Goal: Navigation & Orientation: Find specific page/section

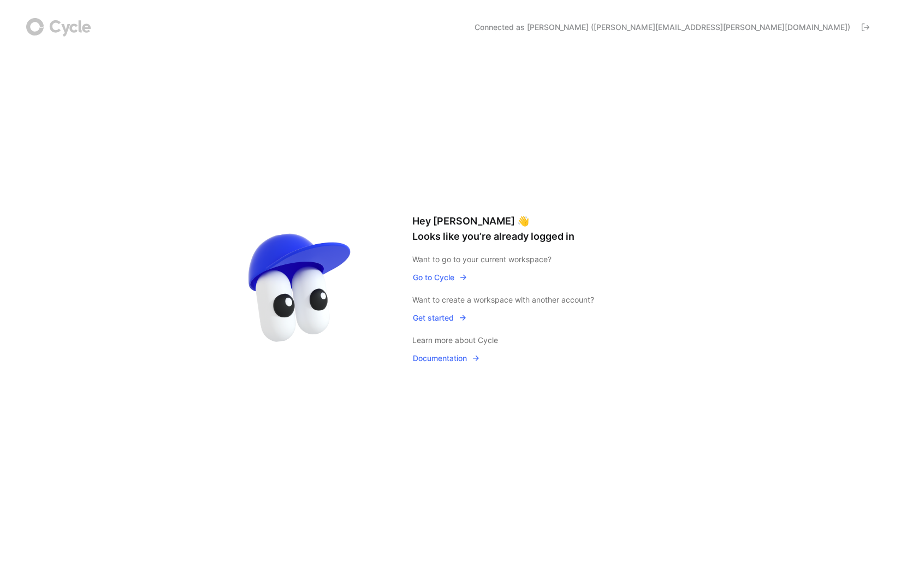
click at [449, 277] on span "Go to Cycle" at bounding box center [440, 277] width 55 height 13
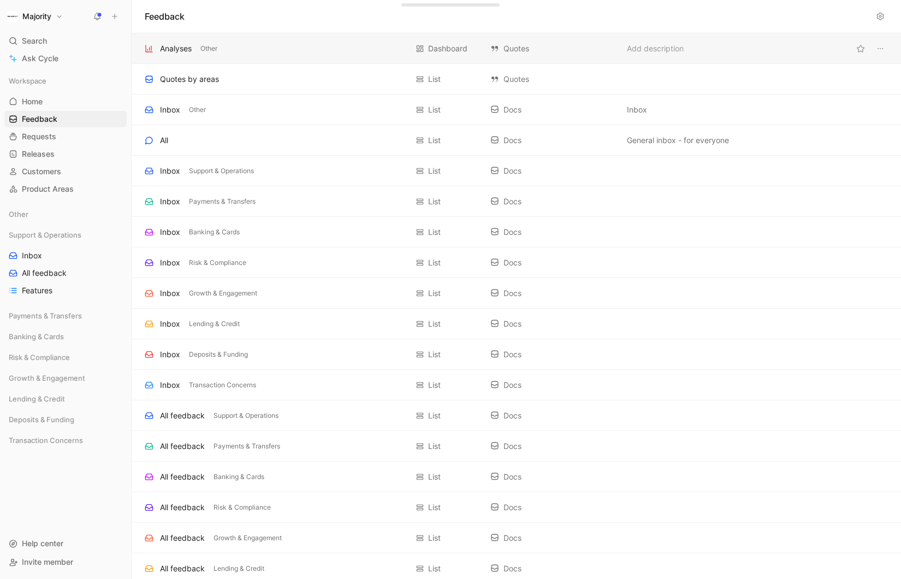
click at [193, 43] on div "Analyses Other" at bounding box center [276, 48] width 263 height 13
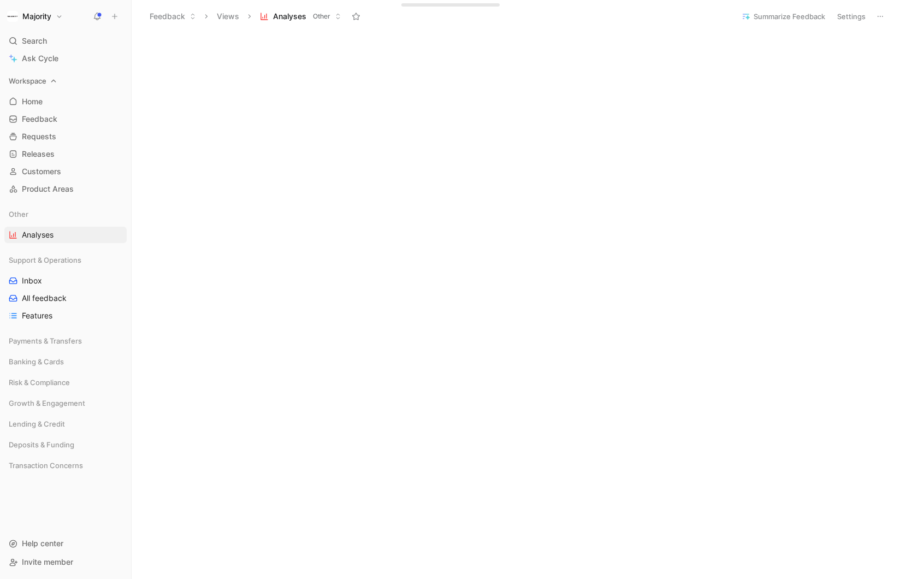
click at [58, 78] on div "Workspace" at bounding box center [65, 81] width 122 height 16
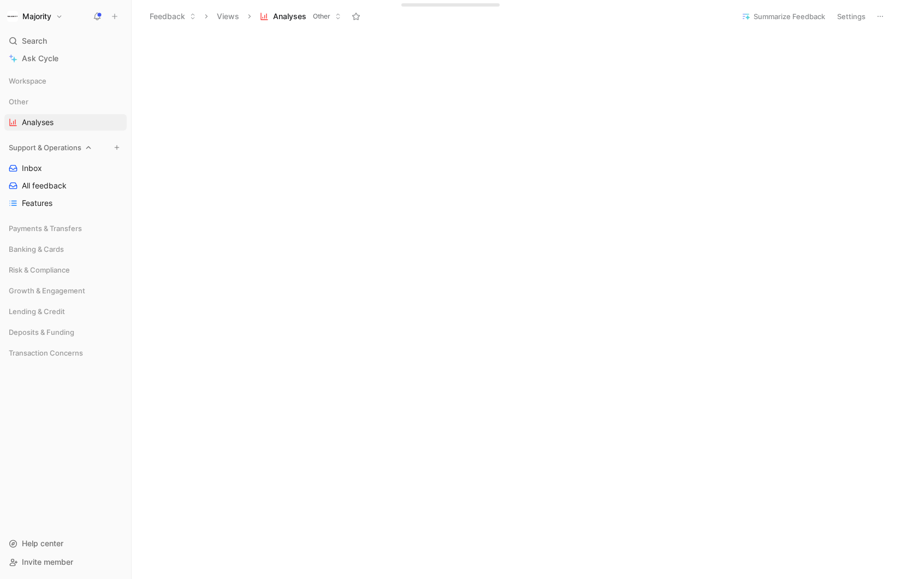
click at [91, 147] on icon at bounding box center [89, 148] width 8 height 8
click at [39, 100] on icon at bounding box center [36, 102] width 8 height 8
click at [38, 100] on icon at bounding box center [36, 102] width 8 height 8
click at [45, 15] on h1 "Majority" at bounding box center [36, 16] width 29 height 10
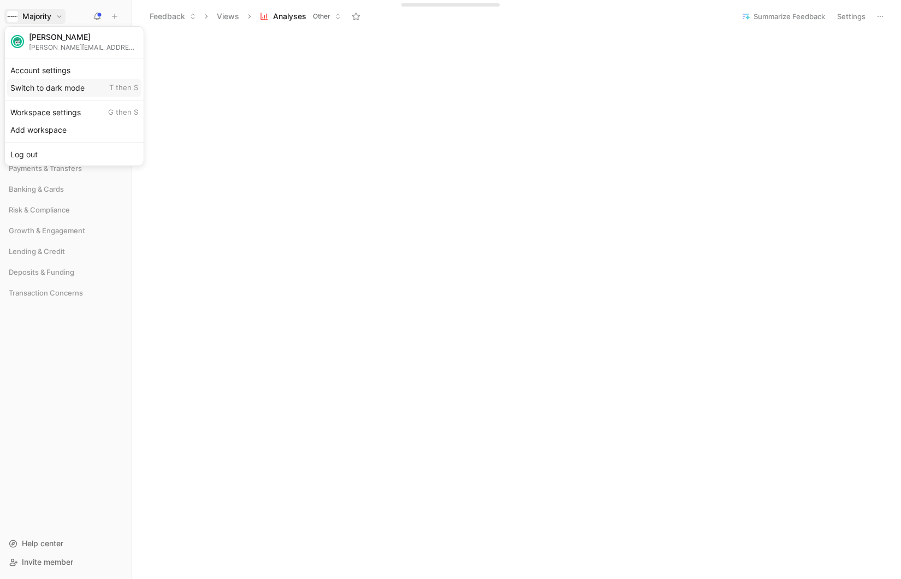
click at [37, 87] on div "Switch to dark mode T then S" at bounding box center [74, 87] width 134 height 17
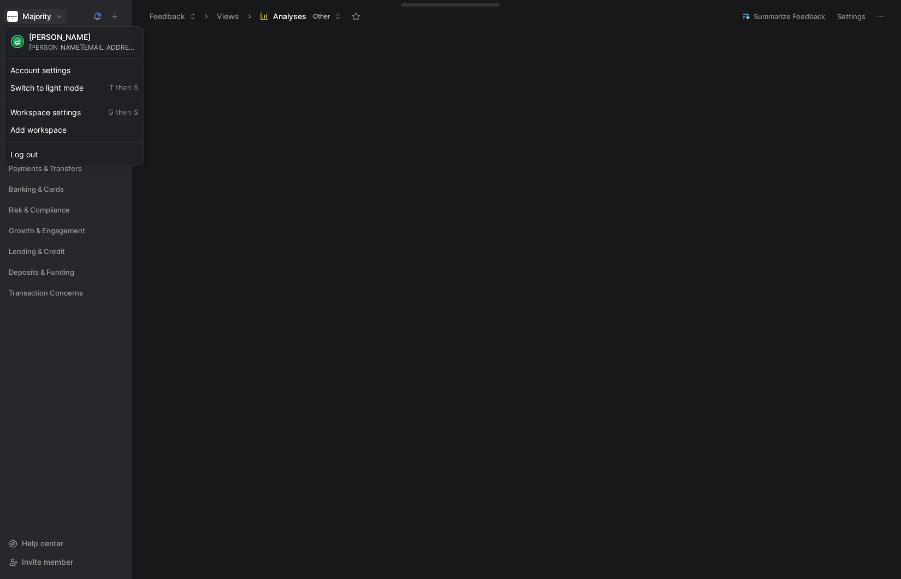
click at [57, 36] on div "[PERSON_NAME]" at bounding box center [83, 37] width 109 height 10
click at [47, 66] on div "Account settings" at bounding box center [74, 70] width 134 height 17
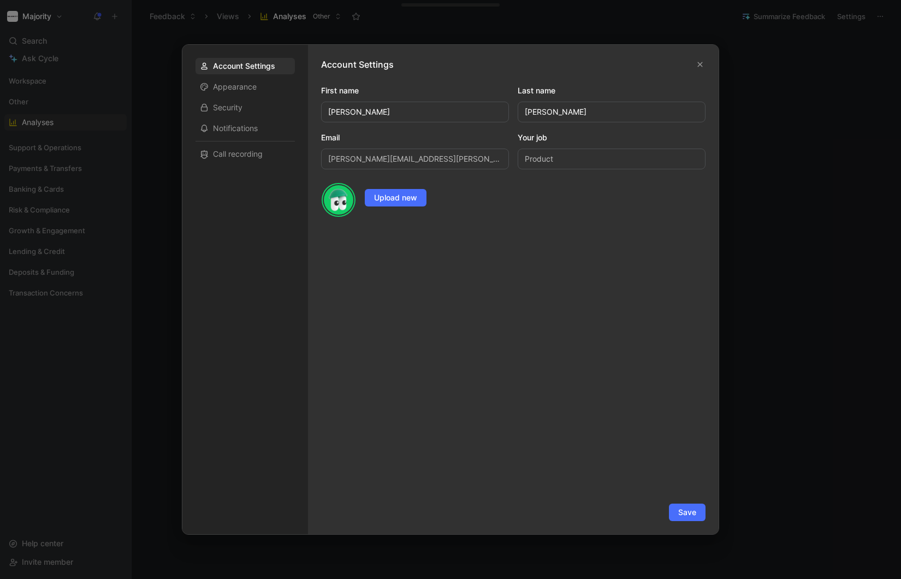
click at [541, 154] on input "Product" at bounding box center [612, 159] width 188 height 21
click at [251, 81] on span "Appearance" at bounding box center [235, 86] width 44 height 11
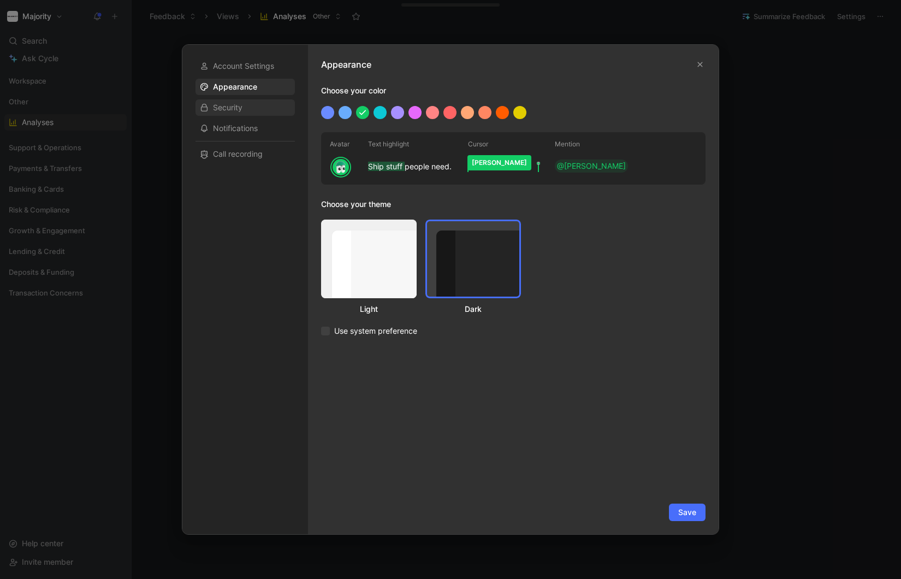
click at [251, 108] on div "Security" at bounding box center [245, 107] width 99 height 16
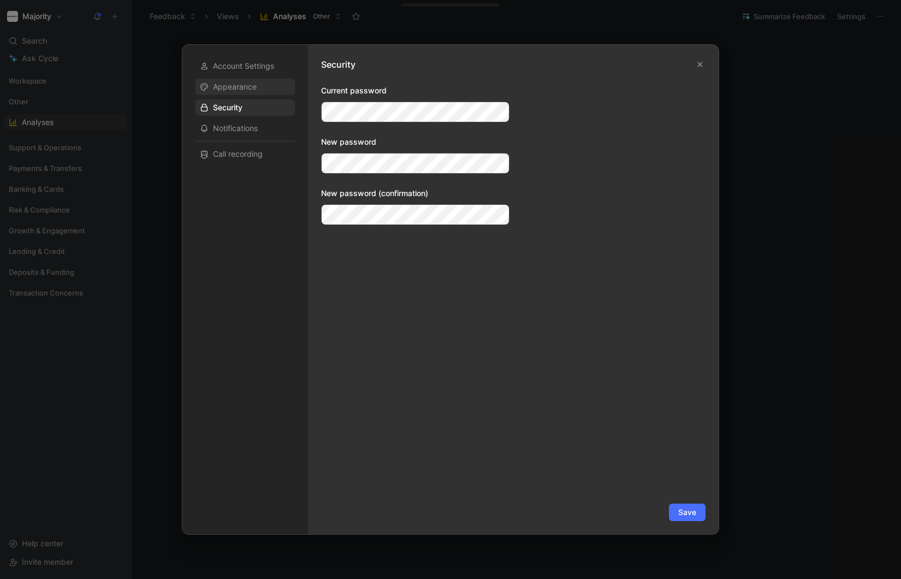
click at [256, 93] on div "Appearance" at bounding box center [245, 87] width 99 height 16
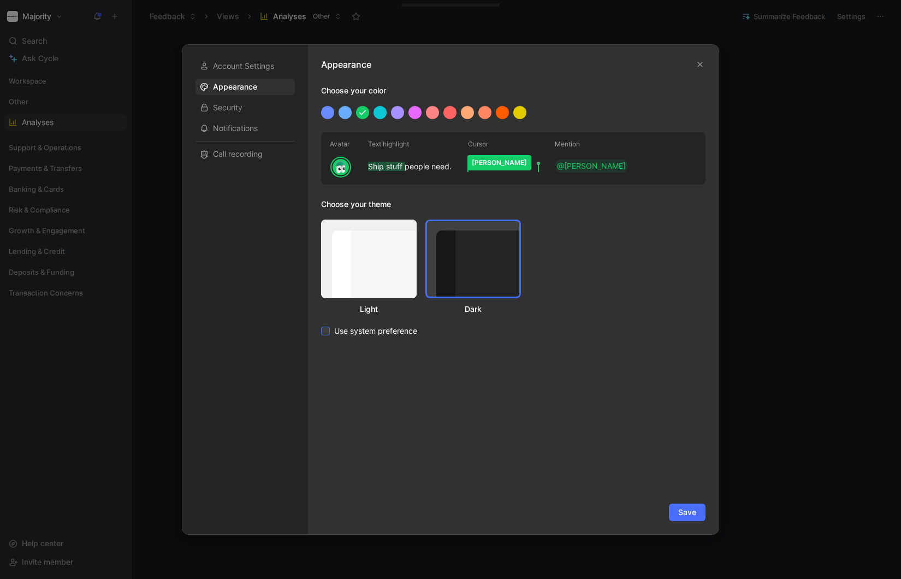
click at [359, 330] on span "Use system preference" at bounding box center [375, 330] width 83 height 13
click at [321, 324] on input "Use system preference" at bounding box center [321, 324] width 0 height 0
click at [239, 117] on div "Account Settings Appearance Security Notifications Call recording" at bounding box center [245, 110] width 99 height 104
click at [240, 109] on span "Security" at bounding box center [227, 107] width 29 height 11
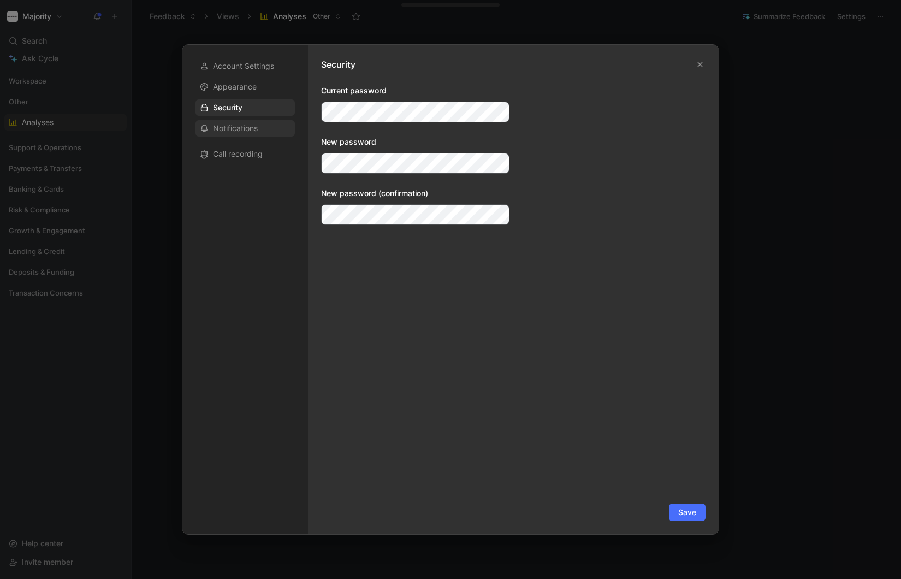
click at [240, 131] on span "Notifications" at bounding box center [235, 128] width 45 height 11
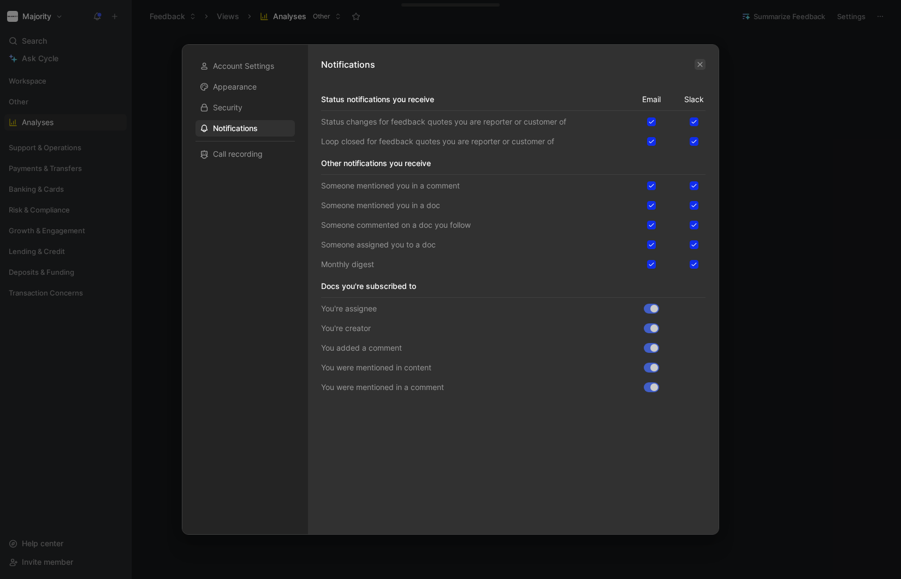
click at [700, 61] on icon "button" at bounding box center [700, 64] width 7 height 7
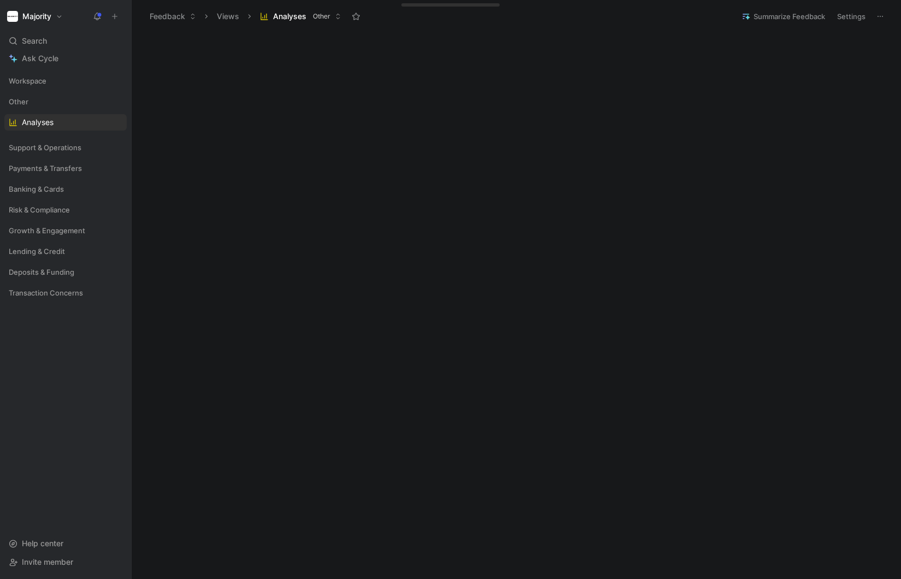
scroll to position [303, 0]
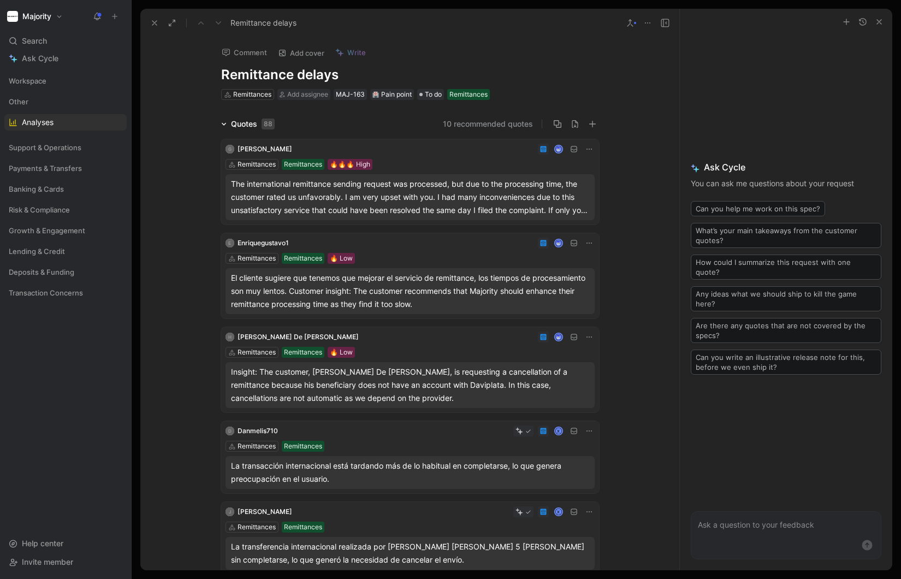
click at [413, 194] on div "The international remittance sending request was processed, but due to the proc…" at bounding box center [410, 196] width 358 height 39
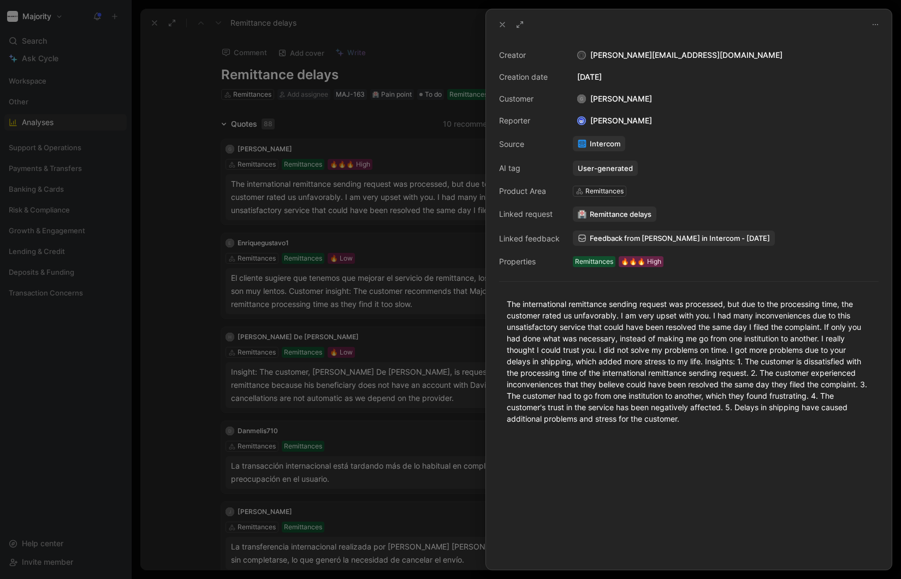
click at [433, 285] on div at bounding box center [450, 289] width 901 height 579
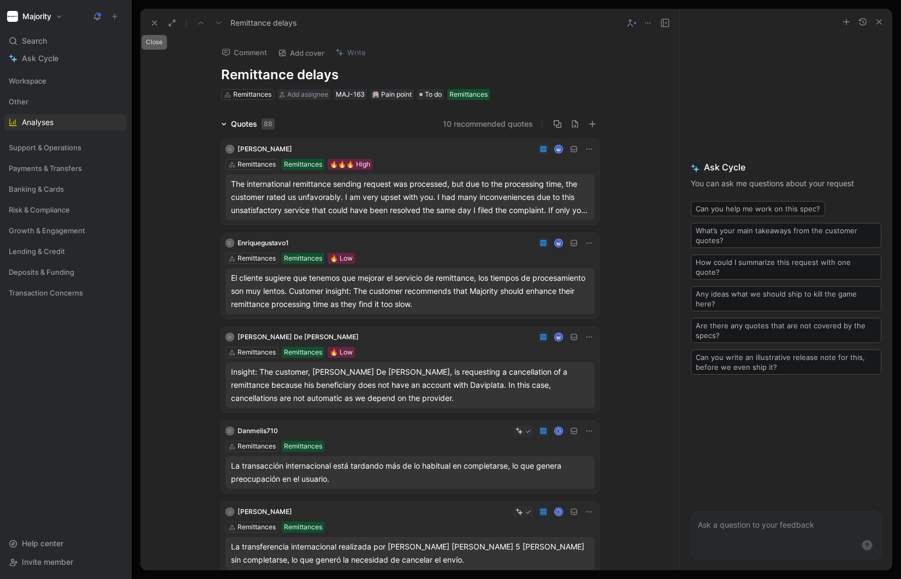
click at [150, 22] on button at bounding box center [154, 22] width 15 height 15
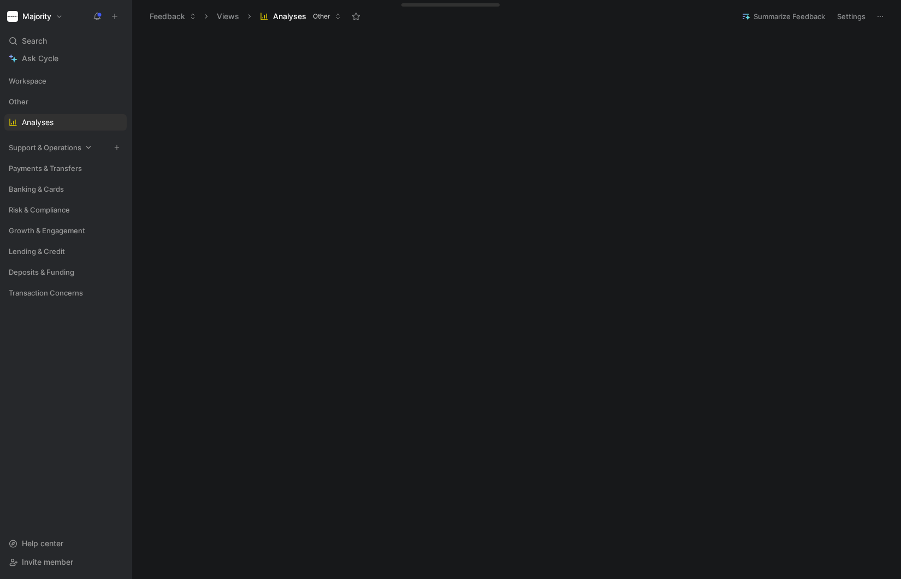
click at [86, 153] on div "Support & Operations" at bounding box center [65, 147] width 122 height 16
click at [83, 149] on div "Support & Operations" at bounding box center [65, 147] width 122 height 16
click at [86, 230] on div "Growth & Engagement" at bounding box center [65, 230] width 122 height 16
click at [29, 248] on span "Inbox" at bounding box center [32, 251] width 20 height 11
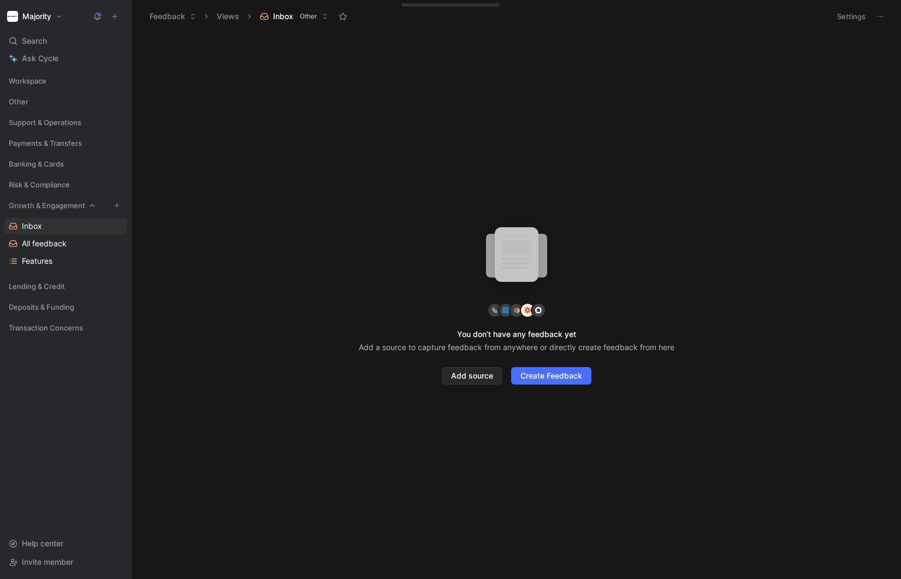
click at [91, 205] on icon at bounding box center [92, 205] width 5 height 3
click at [46, 81] on span "Workspace" at bounding box center [28, 80] width 38 height 11
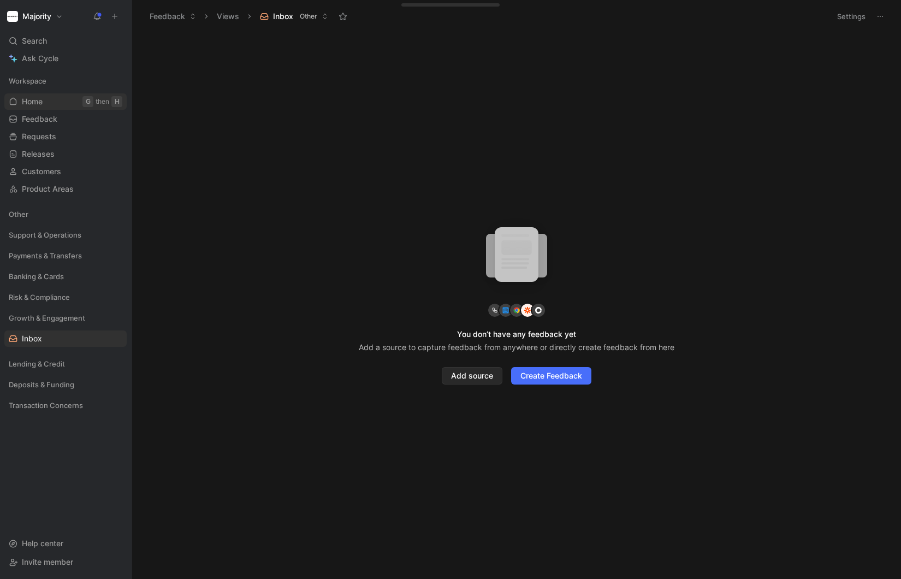
click at [41, 100] on span "Home" at bounding box center [32, 101] width 21 height 11
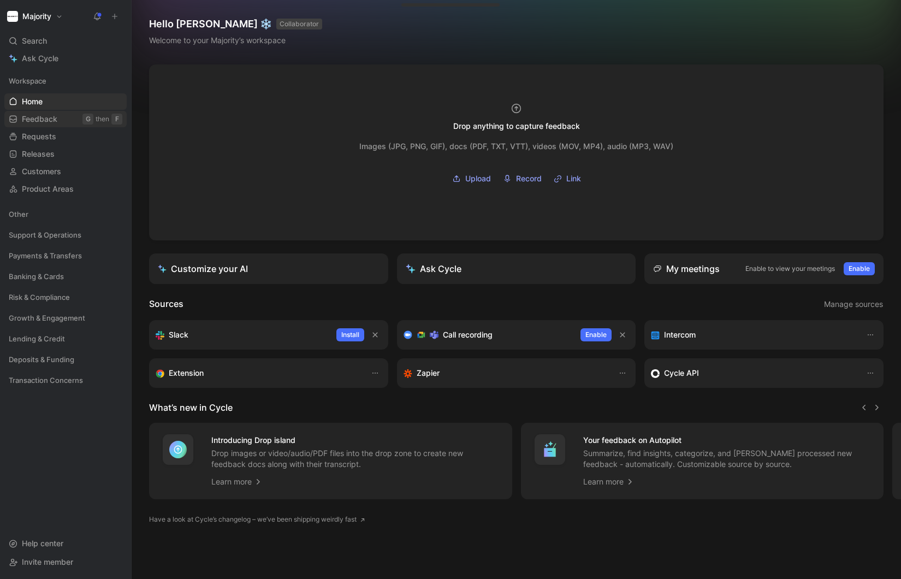
click at [97, 120] on div "then" at bounding box center [103, 119] width 14 height 11
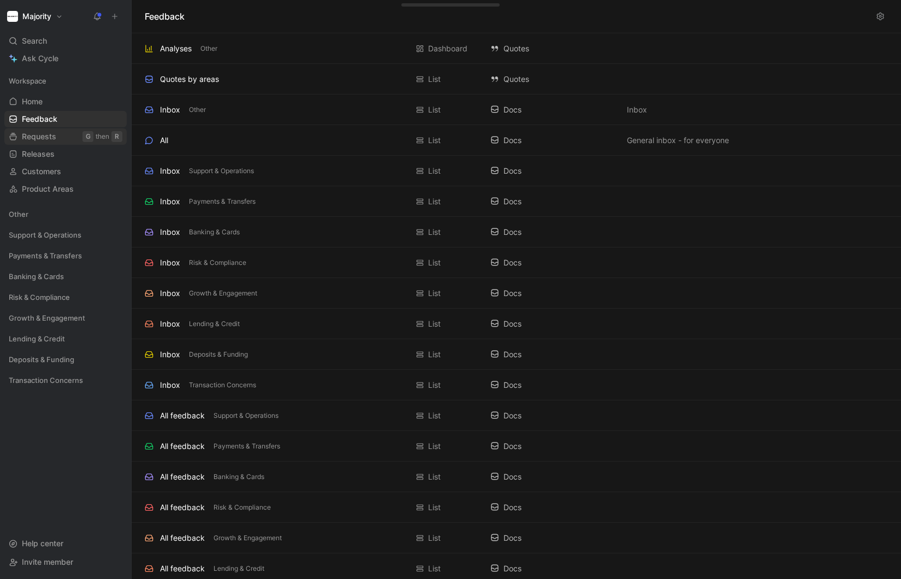
click at [96, 133] on div "then" at bounding box center [103, 136] width 14 height 11
click at [67, 138] on link "Requests G then R" at bounding box center [65, 136] width 122 height 16
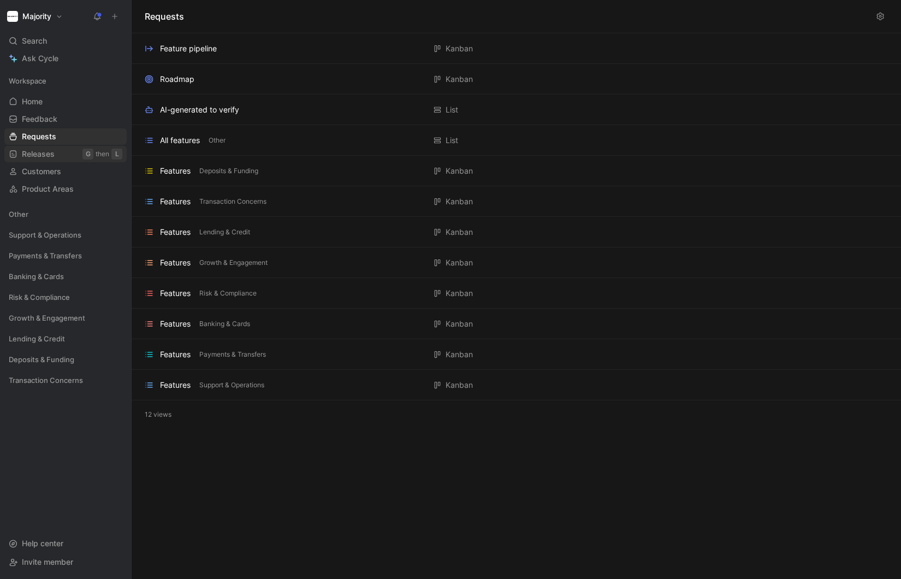
click at [62, 162] on link "Releases G then L" at bounding box center [65, 154] width 122 height 16
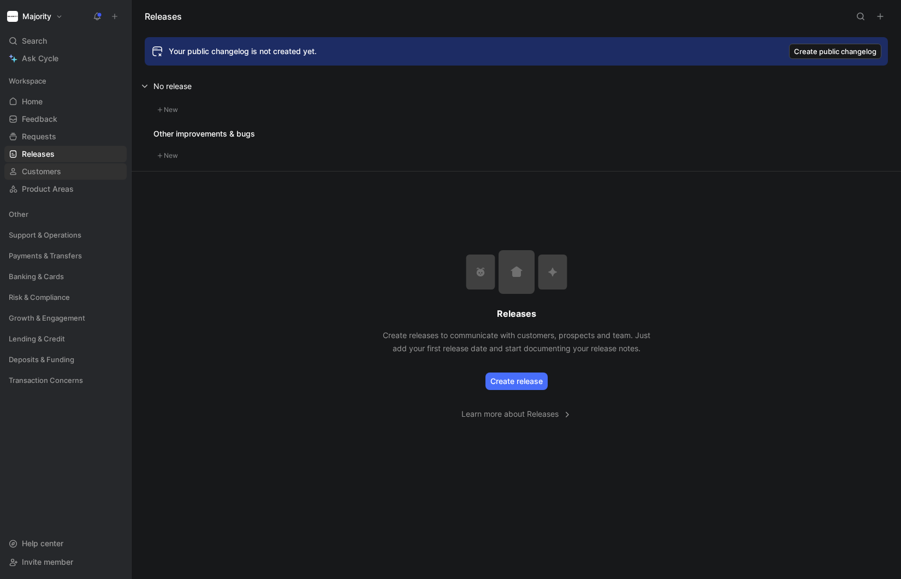
click at [60, 169] on span "Customers" at bounding box center [41, 171] width 39 height 11
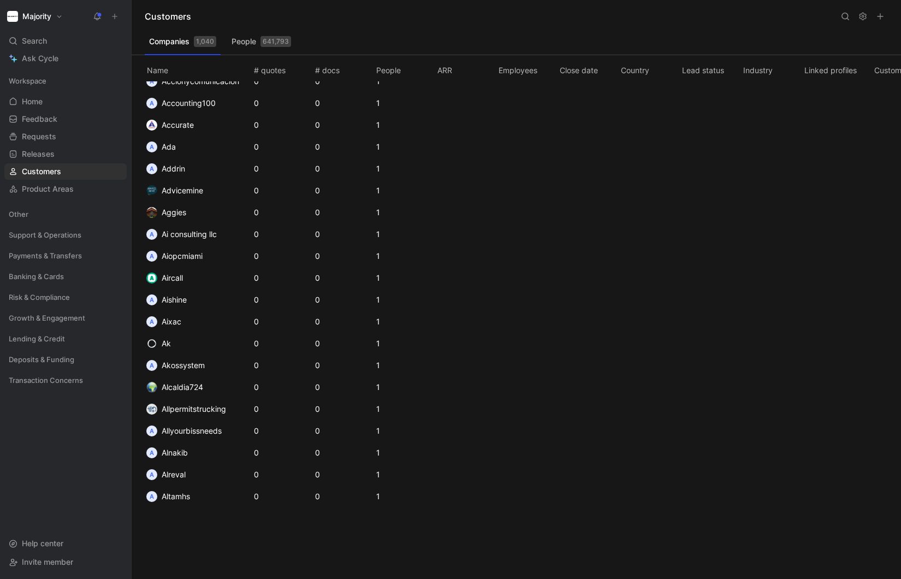
scroll to position [691, 0]
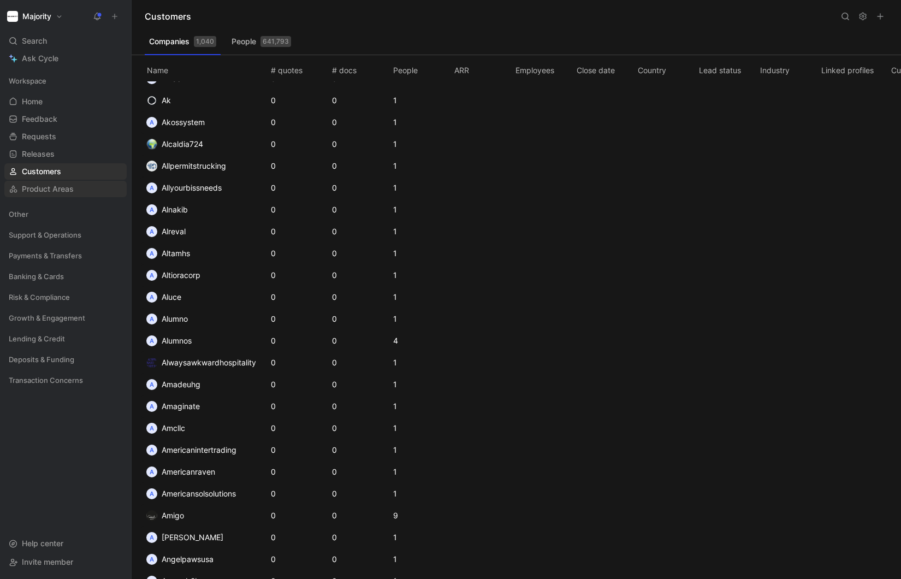
click at [44, 193] on span "Product Areas" at bounding box center [48, 188] width 52 height 11
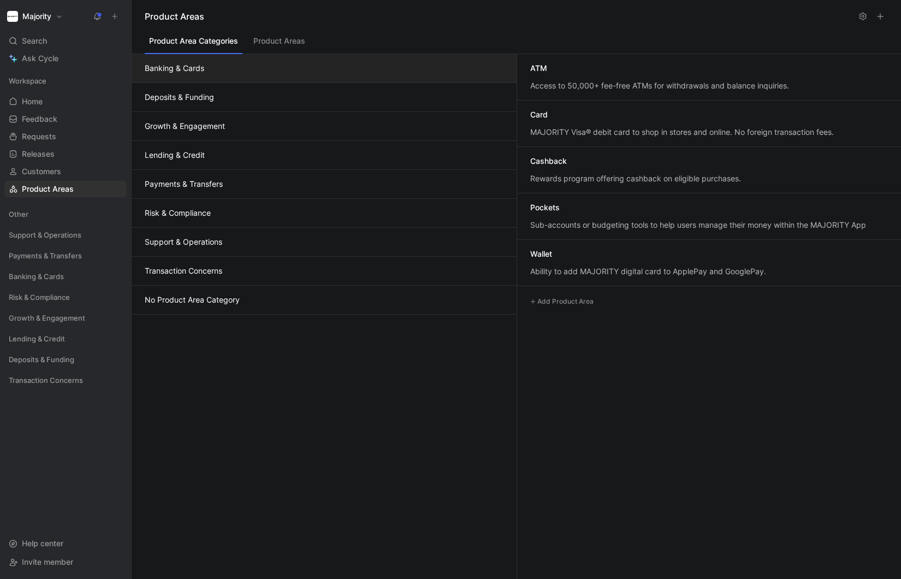
click at [299, 95] on button "Deposits & Funding" at bounding box center [324, 97] width 385 height 29
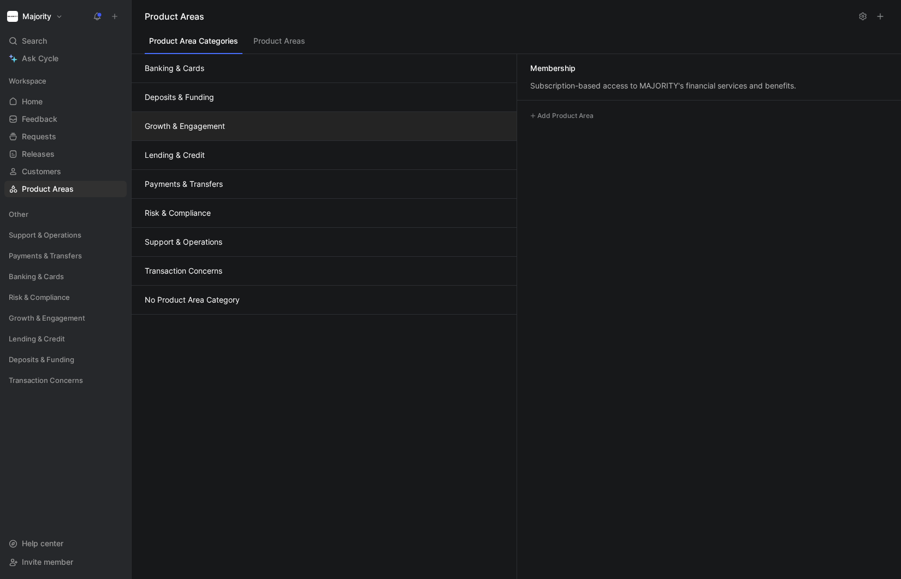
click at [296, 112] on button "Growth & Engagement" at bounding box center [324, 126] width 385 height 29
click at [317, 68] on button "Banking & Cards" at bounding box center [324, 68] width 385 height 29
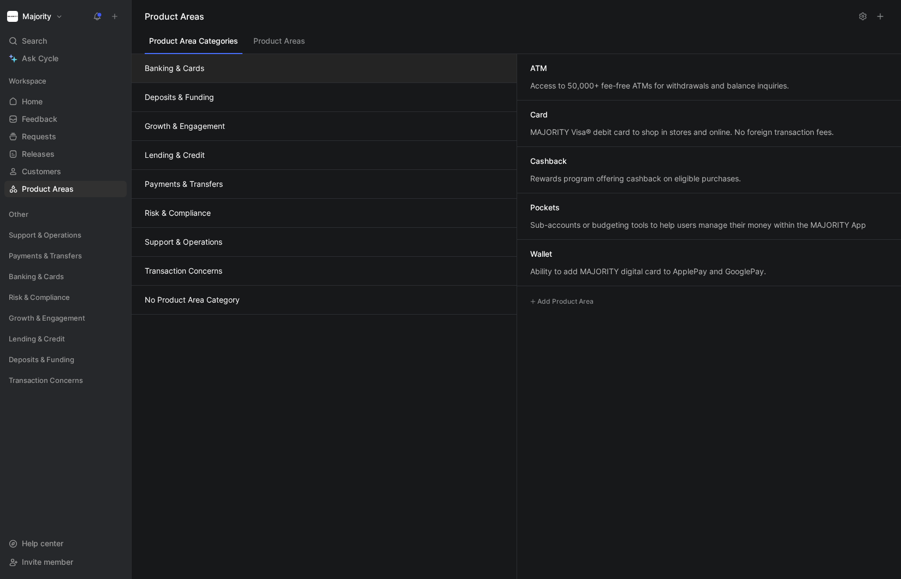
click at [304, 92] on button "Deposits & Funding" at bounding box center [324, 97] width 385 height 29
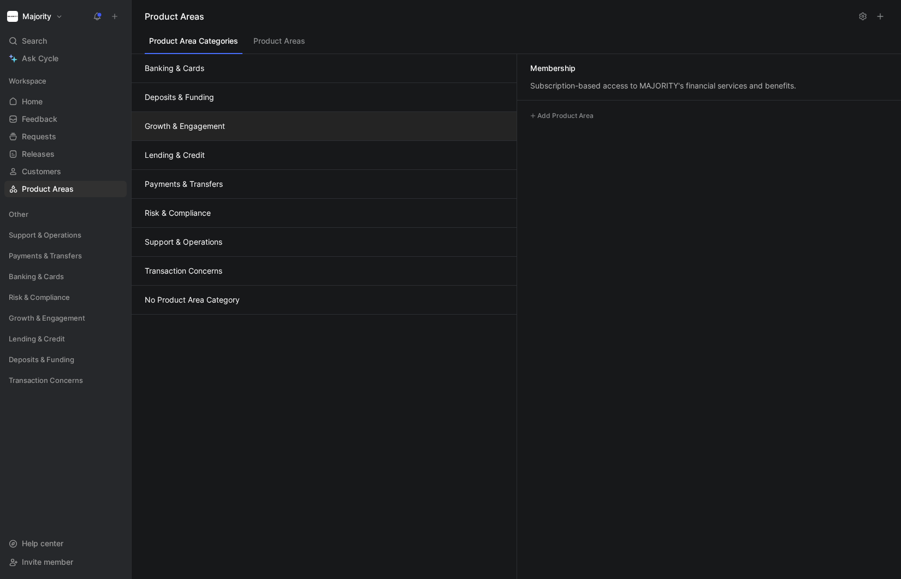
click at [291, 120] on button "Growth & Engagement" at bounding box center [324, 126] width 385 height 29
click at [281, 145] on button "Lending & Credit" at bounding box center [324, 155] width 385 height 29
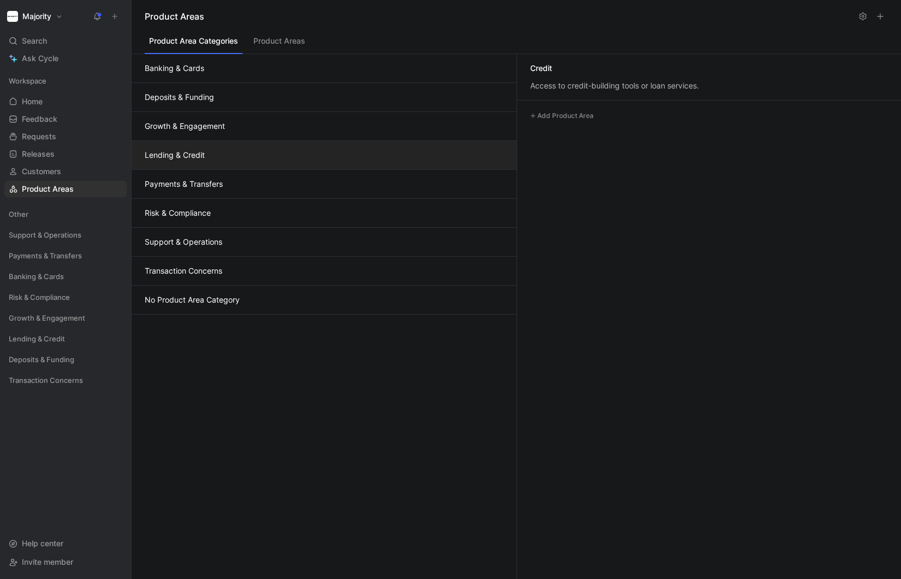
click at [271, 171] on button "Payments & Transfers" at bounding box center [324, 184] width 385 height 29
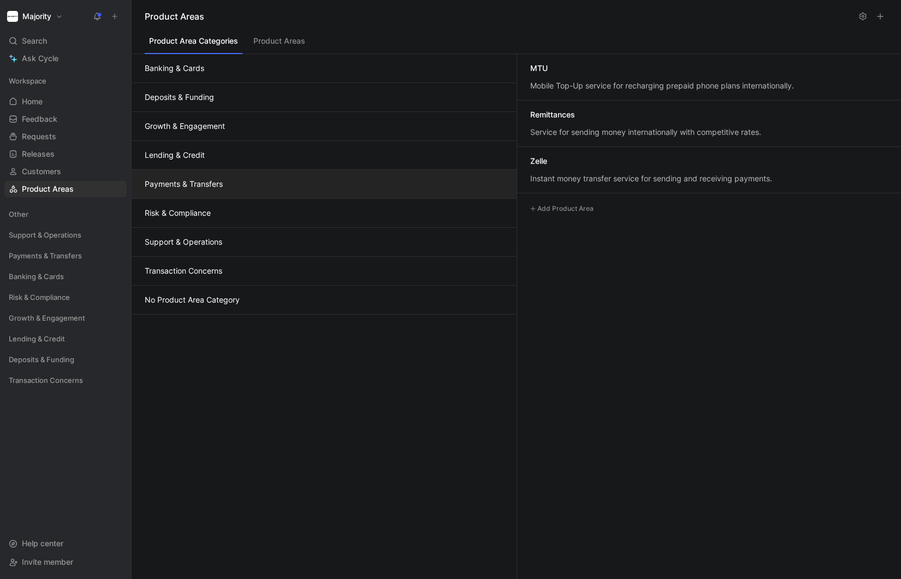
click at [271, 38] on button "Product Areas" at bounding box center [279, 43] width 61 height 21
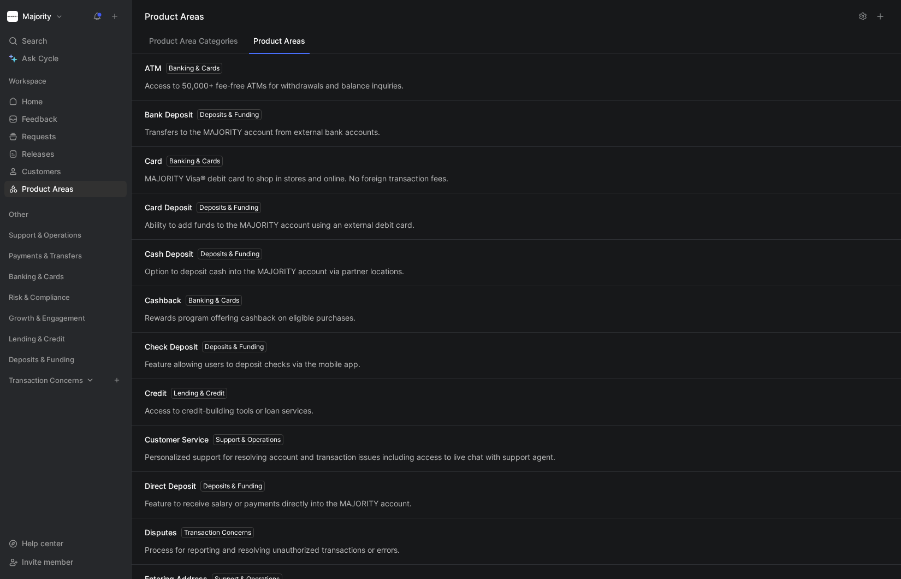
click at [40, 371] on div "Workspace Home G then H Feedback G then F Requests G then R Releases G then L C…" at bounding box center [65, 299] width 122 height 452
click at [40, 377] on span "Transaction Concerns" at bounding box center [46, 380] width 74 height 11
click at [37, 401] on span "Inbox" at bounding box center [32, 400] width 20 height 11
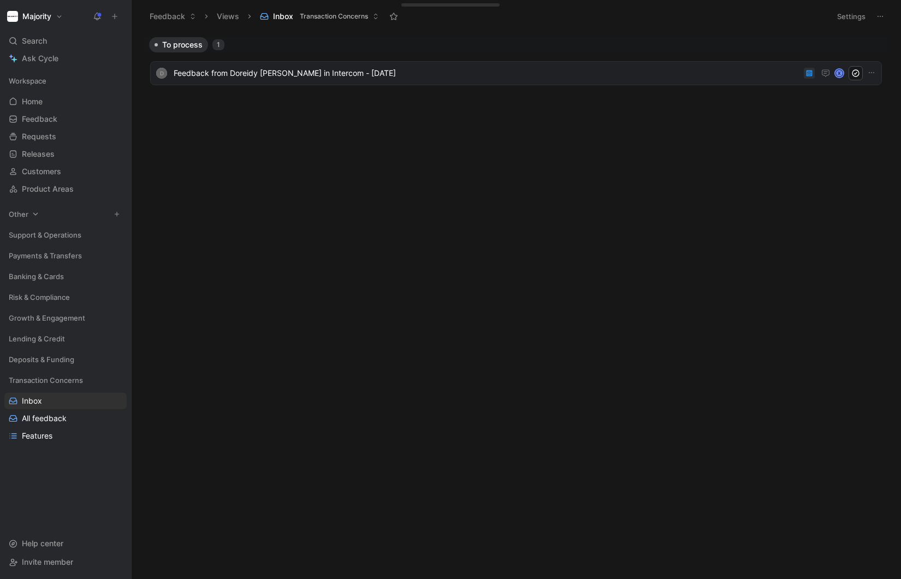
click at [25, 211] on span "Other" at bounding box center [19, 214] width 20 height 11
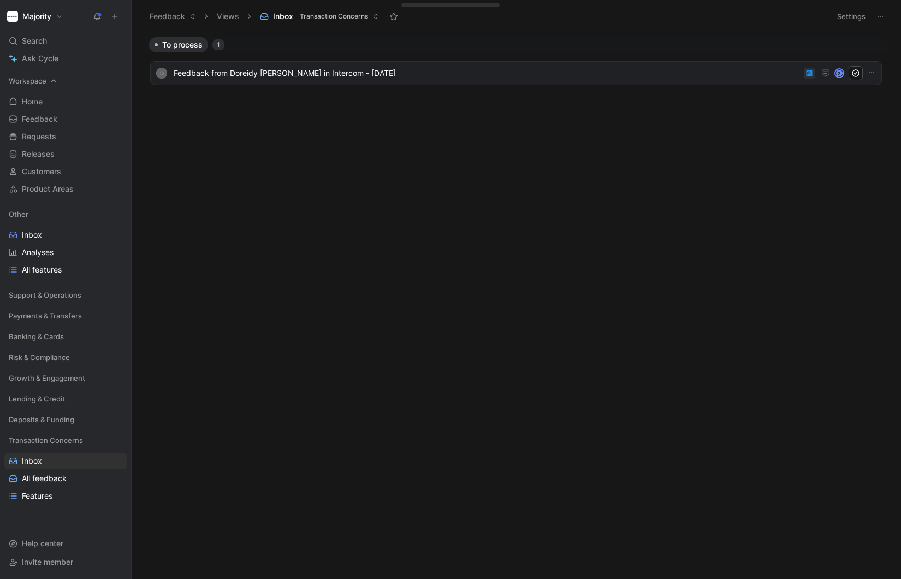
click at [48, 82] on div "Workspace" at bounding box center [65, 81] width 122 height 16
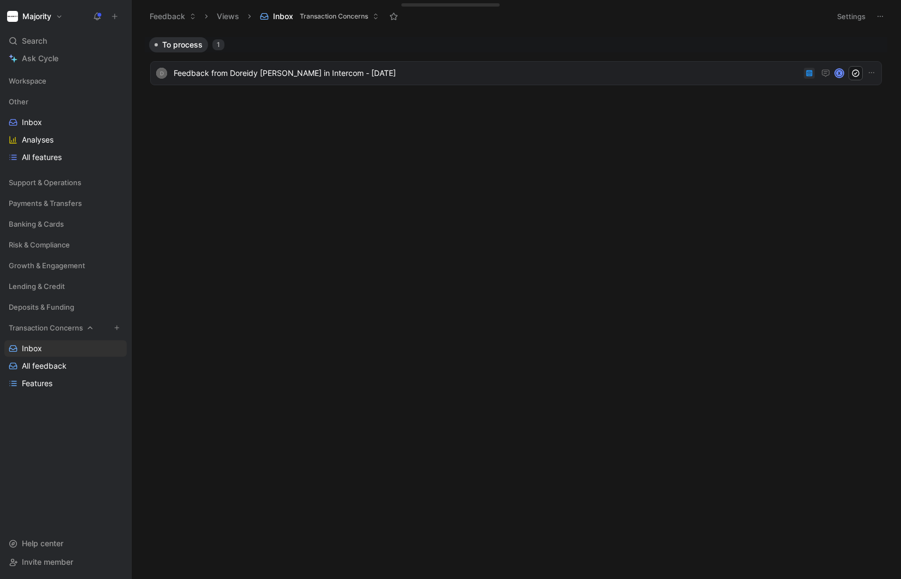
click at [94, 324] on div "Transaction Concerns" at bounding box center [65, 327] width 122 height 16
click at [64, 182] on span "Support & Operations" at bounding box center [45, 182] width 73 height 11
click at [61, 219] on span "Banking & Cards" at bounding box center [36, 223] width 55 height 11
click at [48, 245] on link "Inbox" at bounding box center [65, 244] width 122 height 16
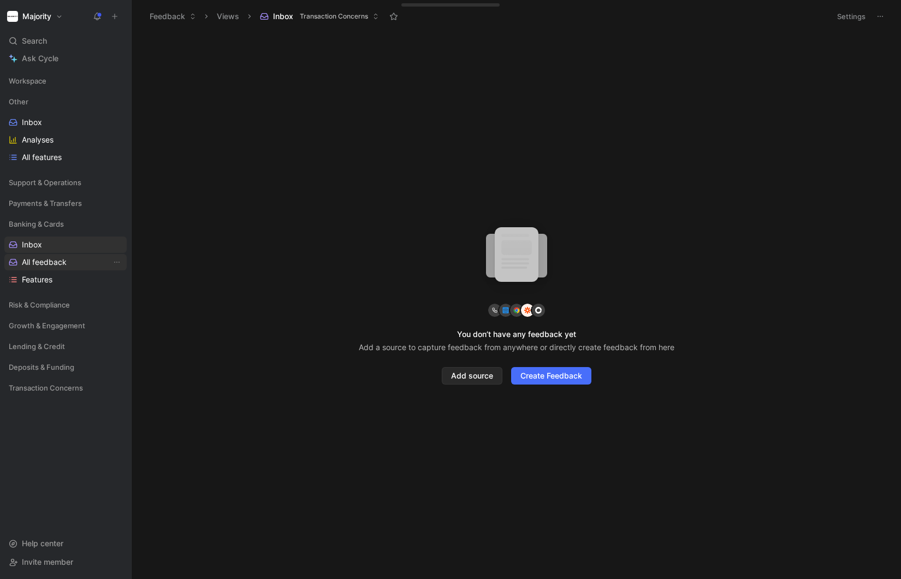
click at [50, 256] on link "All feedback" at bounding box center [65, 262] width 122 height 16
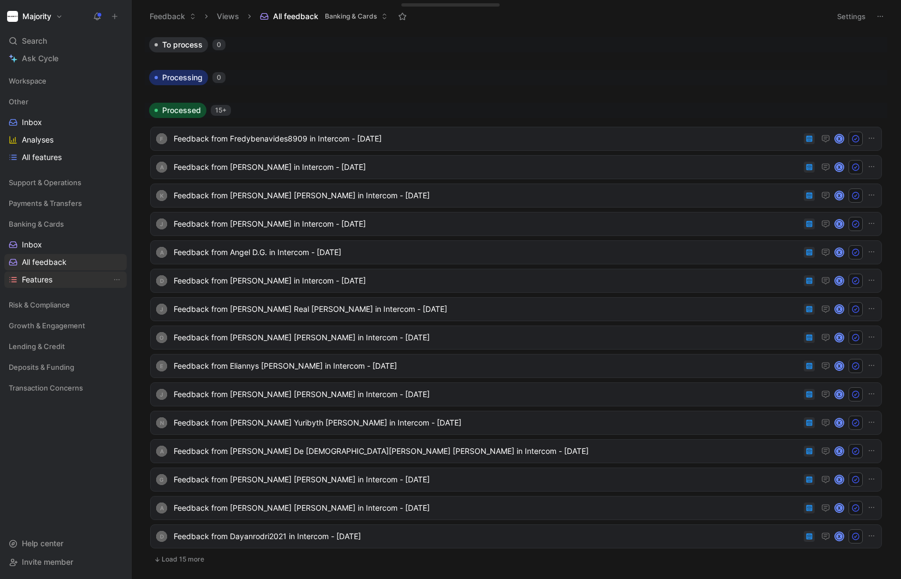
click at [46, 280] on span "Features" at bounding box center [37, 279] width 31 height 11
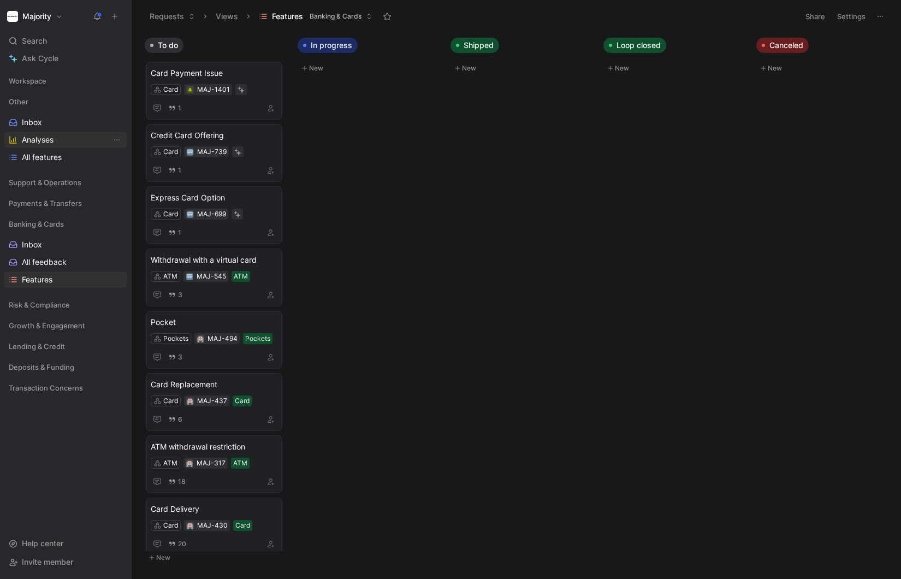
click at [39, 143] on span "Analyses" at bounding box center [38, 139] width 32 height 11
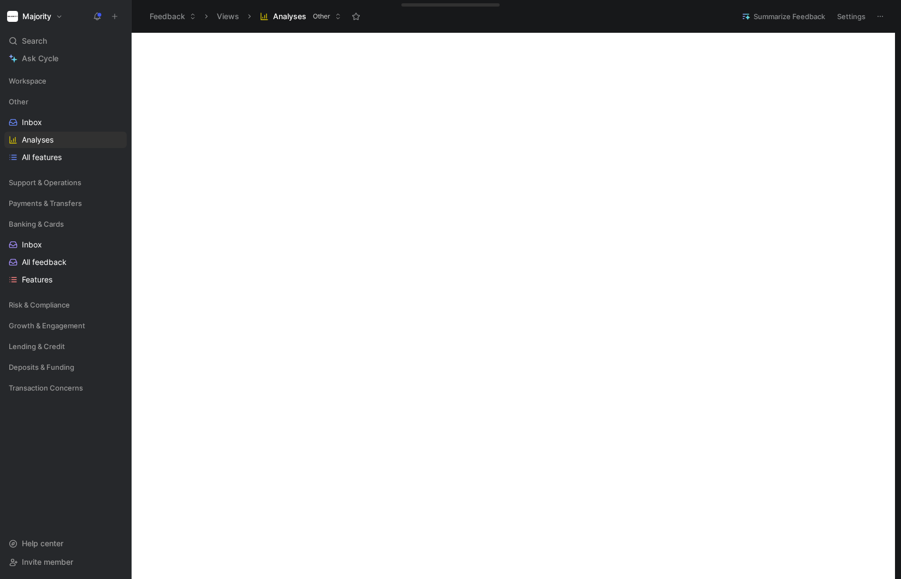
click at [51, 17] on h1 "Majority" at bounding box center [36, 16] width 29 height 10
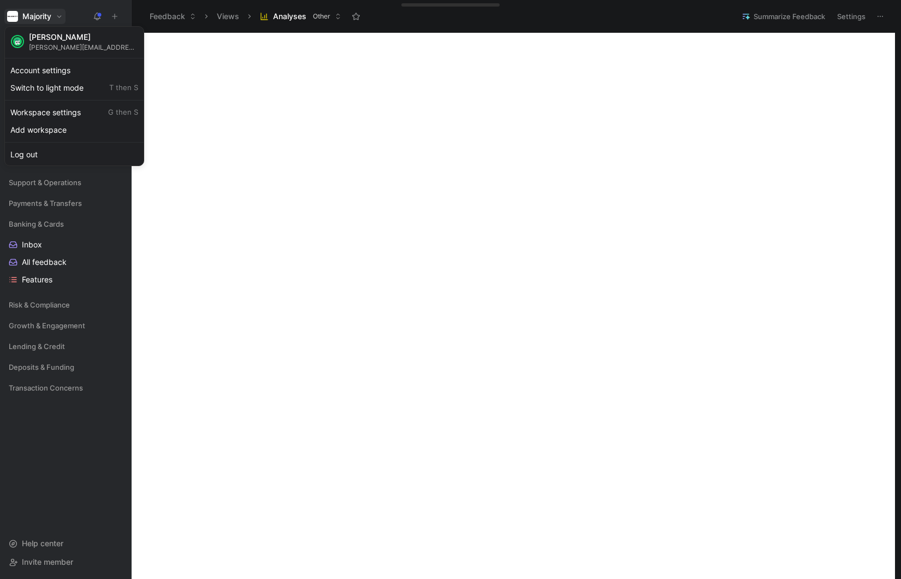
click at [51, 17] on div at bounding box center [450, 289] width 901 height 579
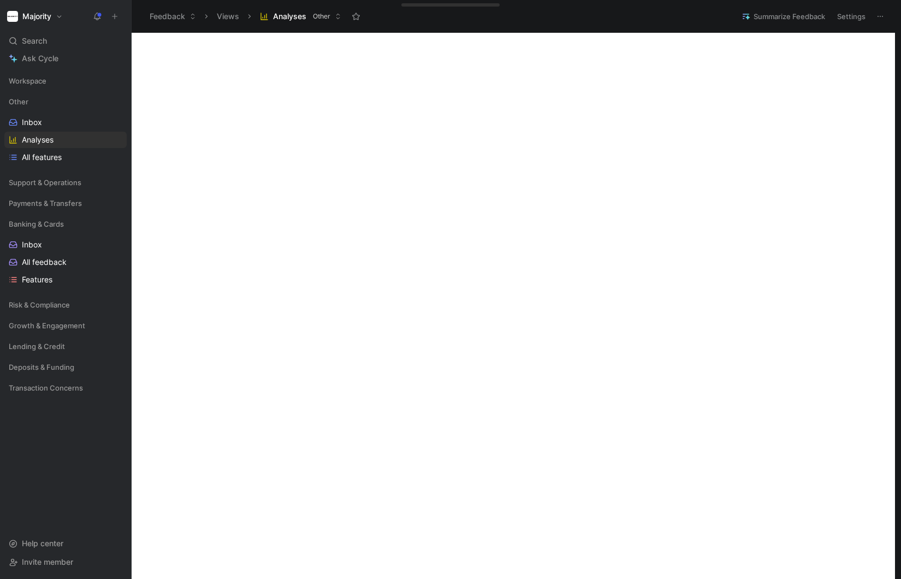
click at [188, 15] on button "Feedback" at bounding box center [173, 16] width 56 height 16
click at [180, 58] on span "Requests" at bounding box center [179, 55] width 33 height 9
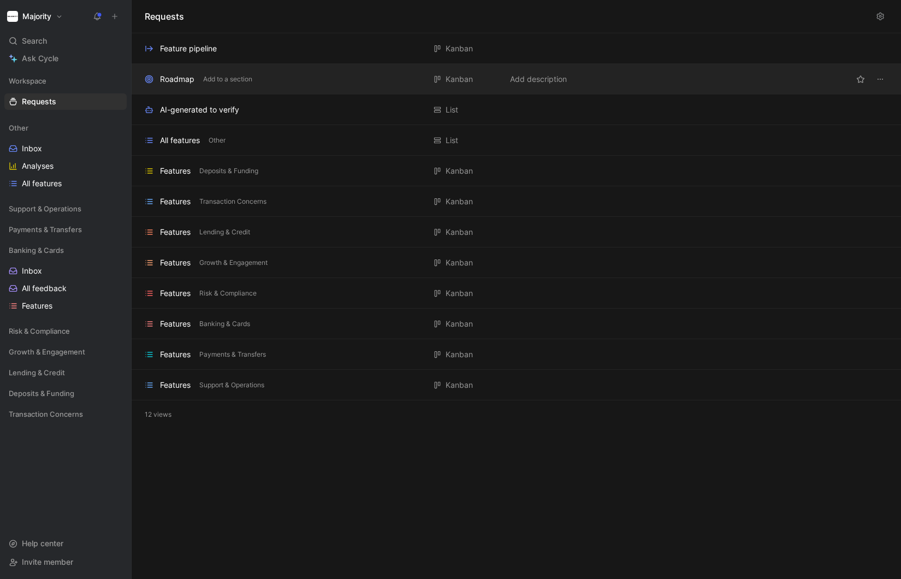
click at [180, 74] on div "Roadmap" at bounding box center [177, 79] width 34 height 13
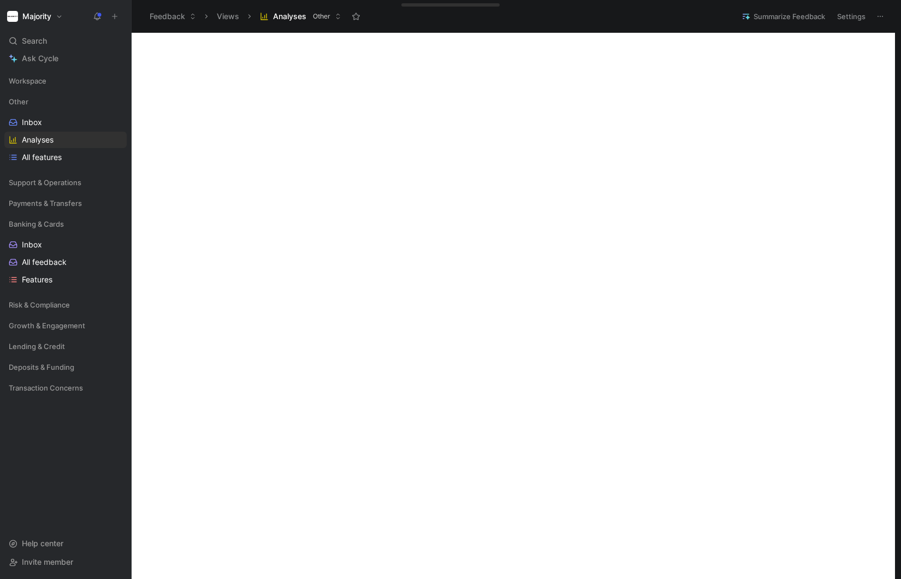
click at [725, 18] on button "Summarize Feedback" at bounding box center [783, 16] width 93 height 15
click at [725, 16] on button "Summarize Feedback" at bounding box center [783, 16] width 93 height 15
click at [725, 20] on button "Settings" at bounding box center [851, 16] width 38 height 15
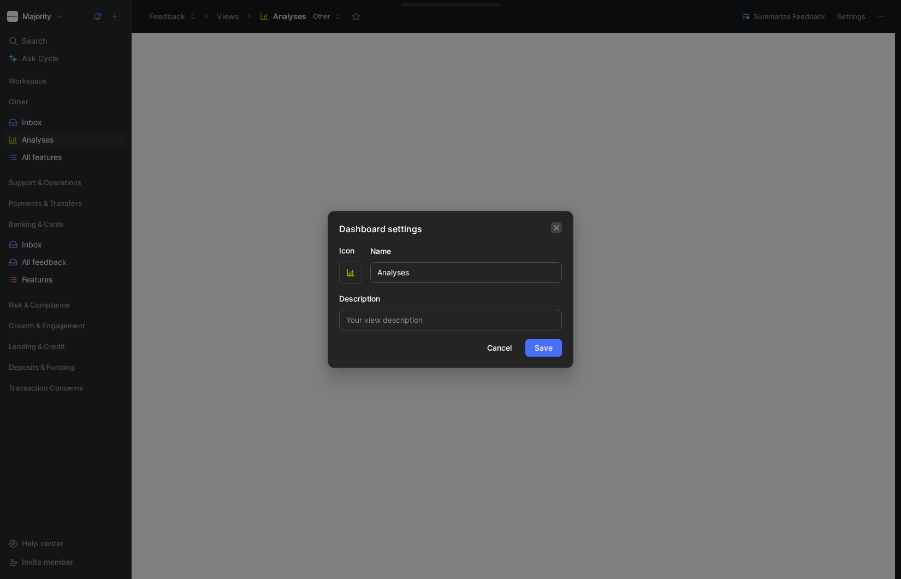
click at [553, 230] on icon "button" at bounding box center [556, 227] width 7 height 9
